Goal: Transaction & Acquisition: Purchase product/service

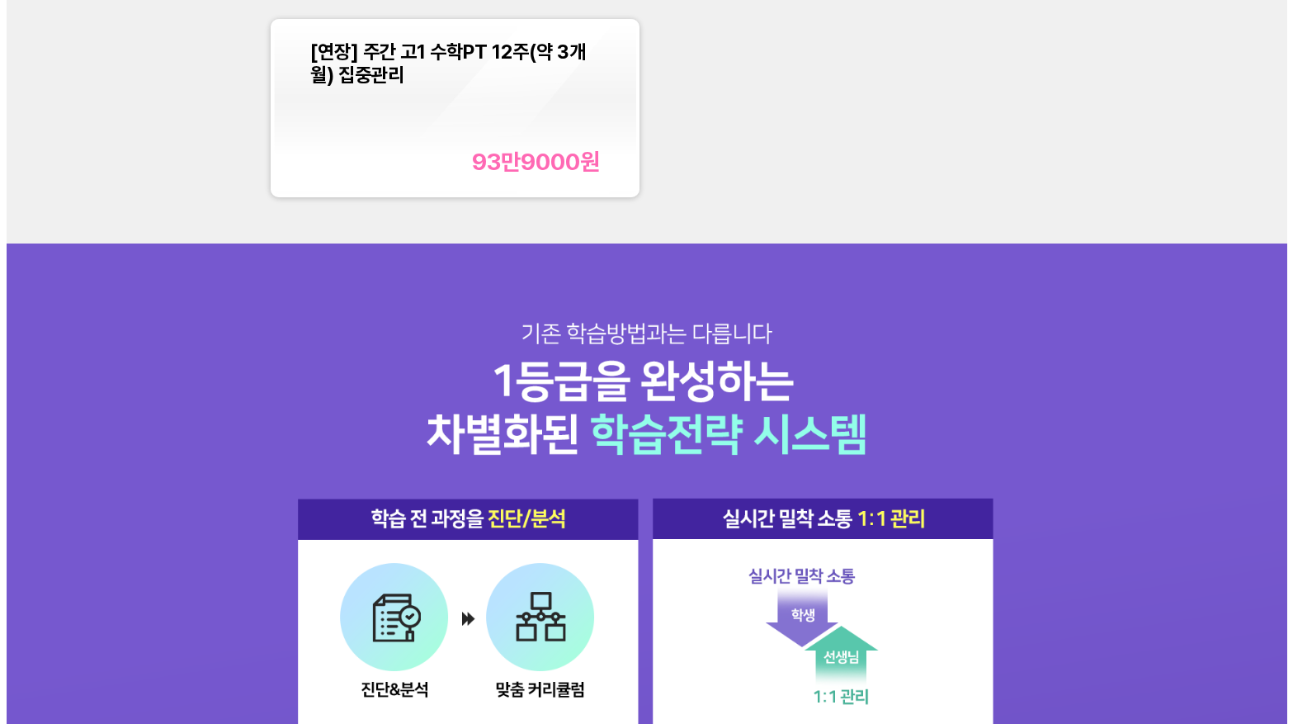
scroll to position [1568, 0]
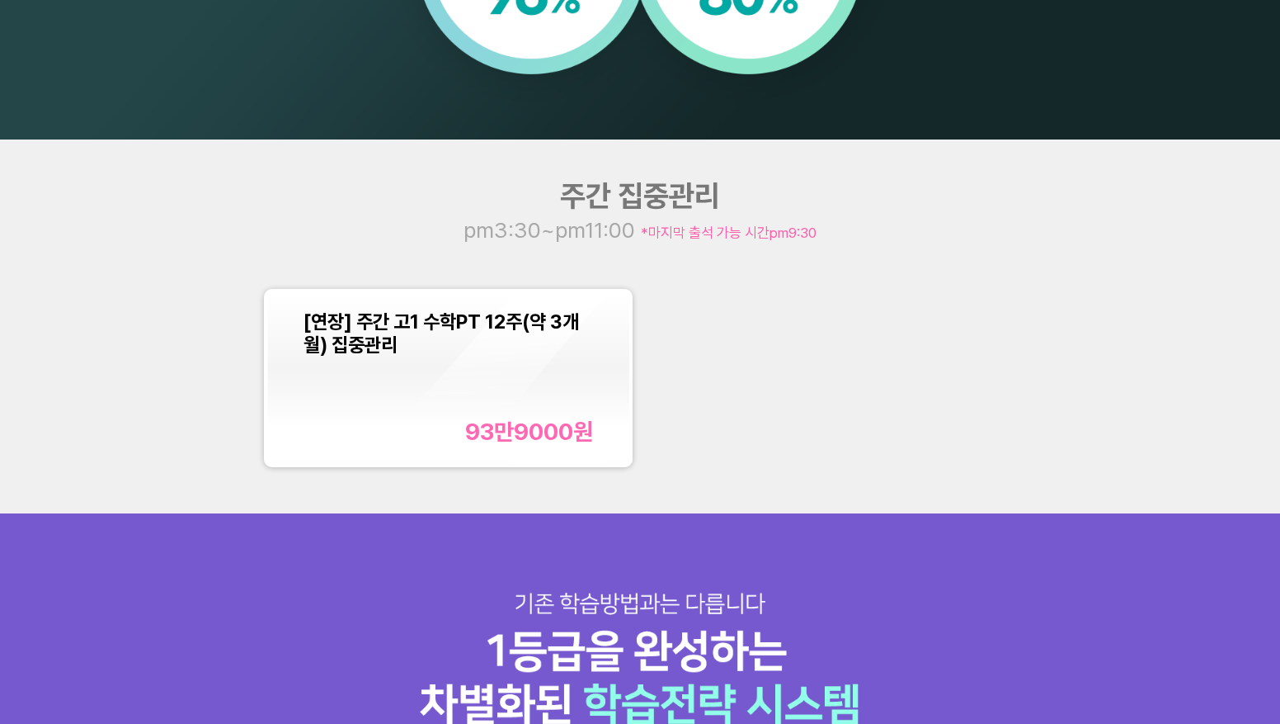
click at [457, 364] on div "[연장] 주간 고1 수학PT 12주(약 3개월) 집중관리 93만9000 원" at bounding box center [449, 378] width 290 height 136
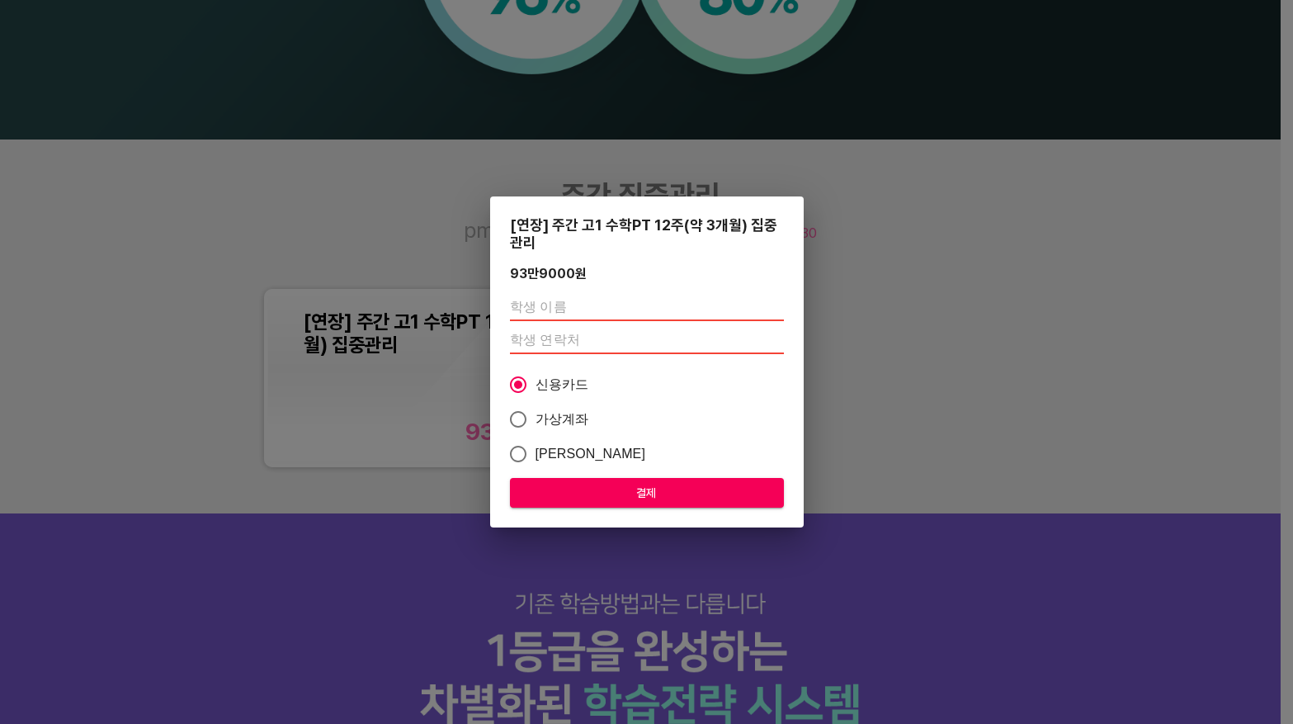
click at [583, 309] on input "text" at bounding box center [647, 308] width 274 height 26
type input "d"
type input "이지"
click at [540, 342] on input "number" at bounding box center [647, 341] width 274 height 26
click at [609, 337] on input "number" at bounding box center [647, 341] width 274 height 26
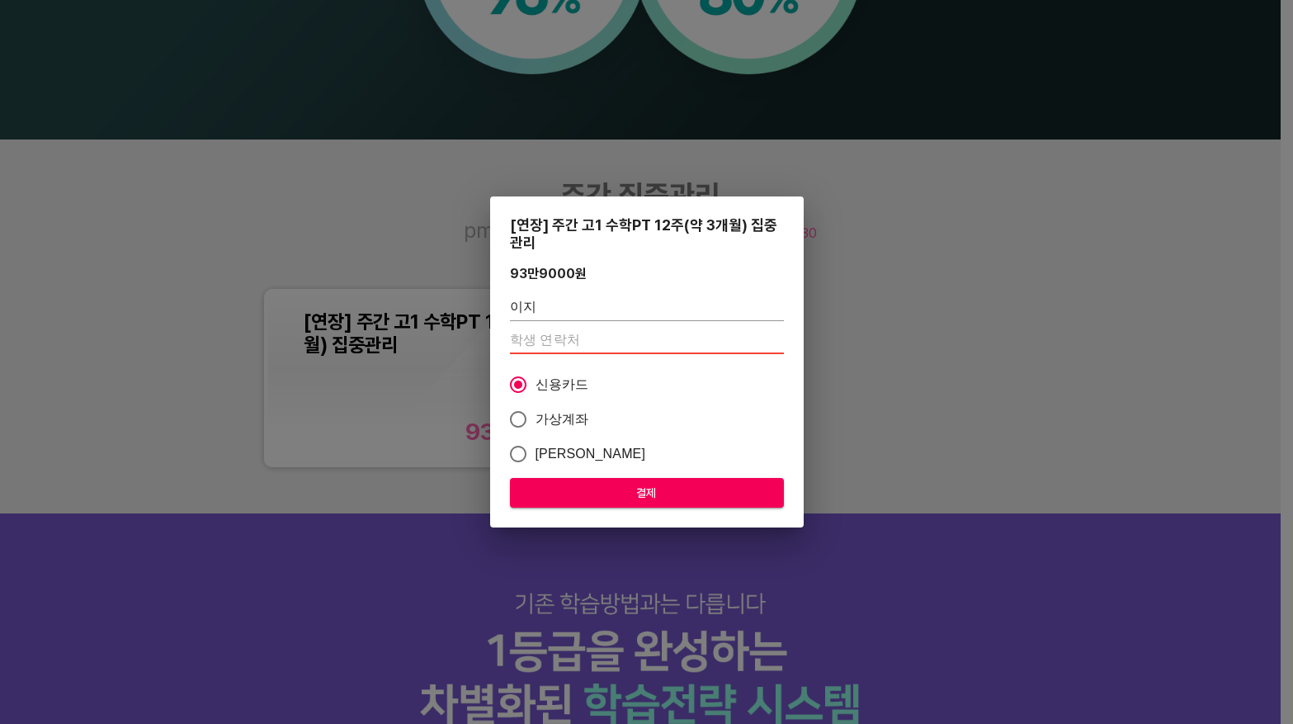
type input "01026479245"
click at [649, 490] on span "결제" at bounding box center [647, 493] width 248 height 21
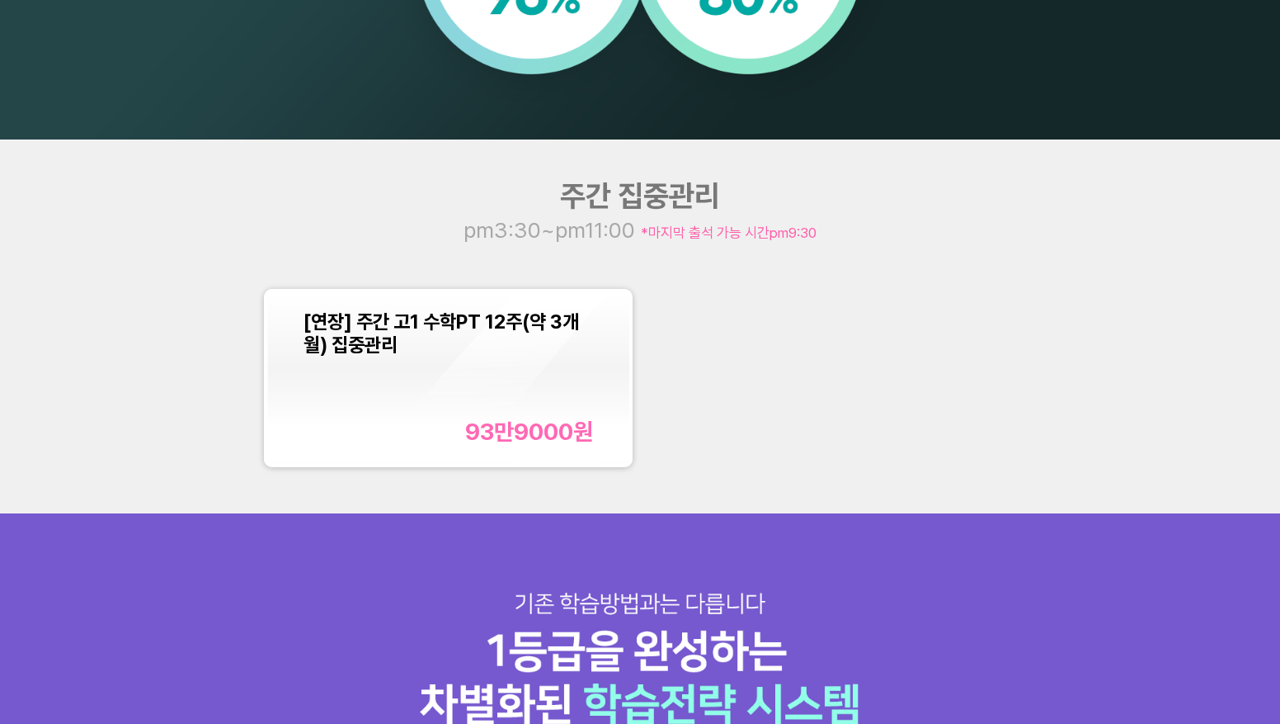
click at [526, 384] on div "[연장] 주간 고1 수학PT 12주(약 3개월) 집중관리 93만9000 원" at bounding box center [449, 378] width 290 height 136
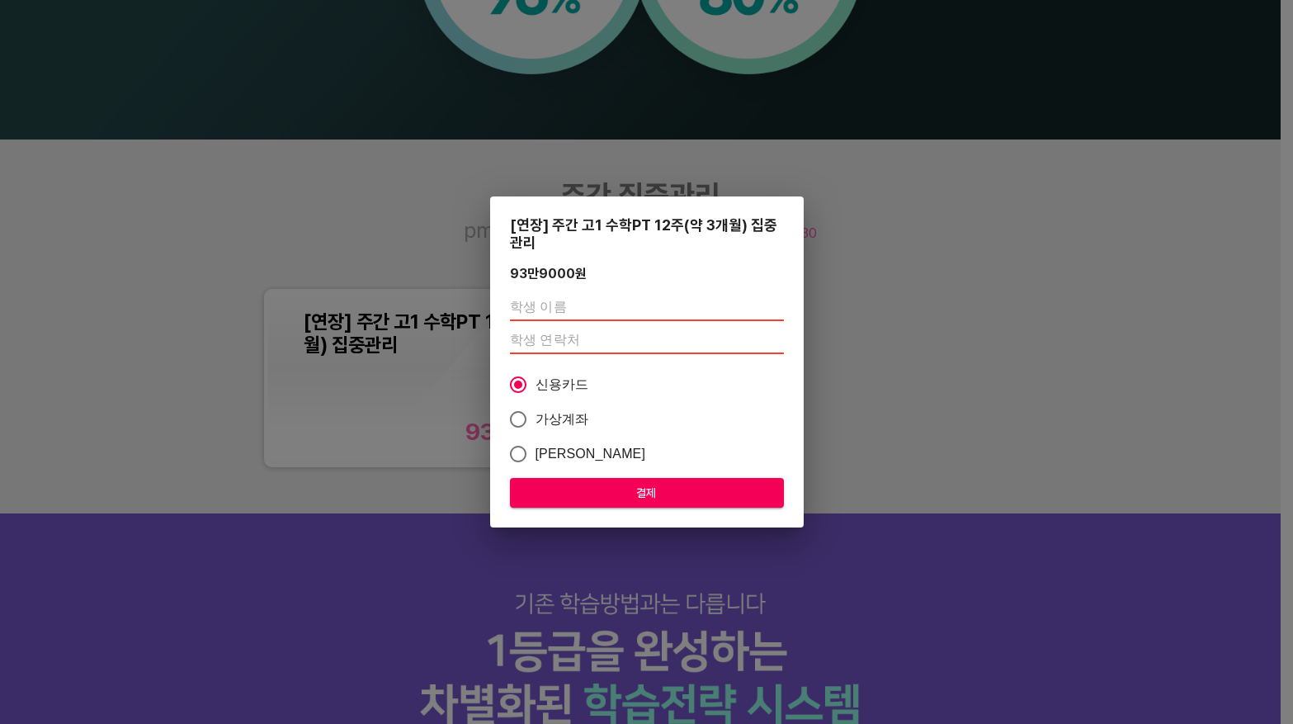
click at [561, 337] on input "number" at bounding box center [647, 341] width 274 height 26
